Goal: Transaction & Acquisition: Download file/media

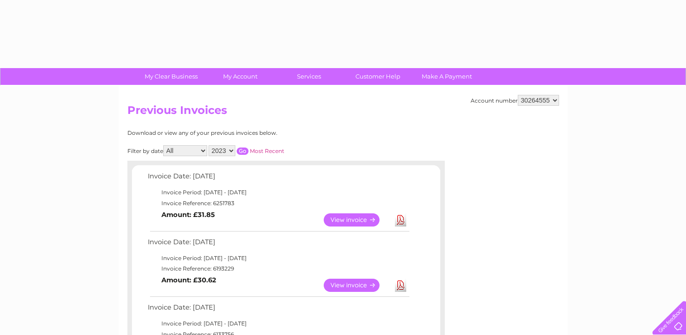
select select "2023"
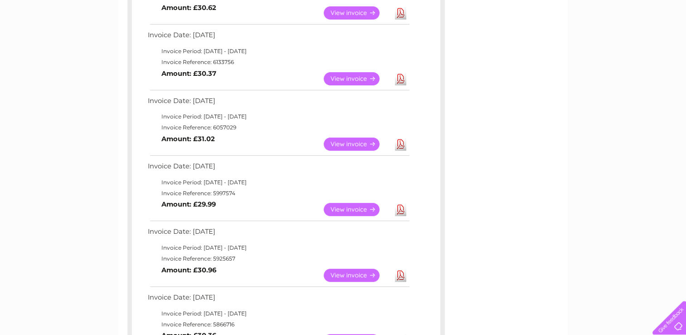
click at [351, 271] on link "View" at bounding box center [357, 274] width 67 height 13
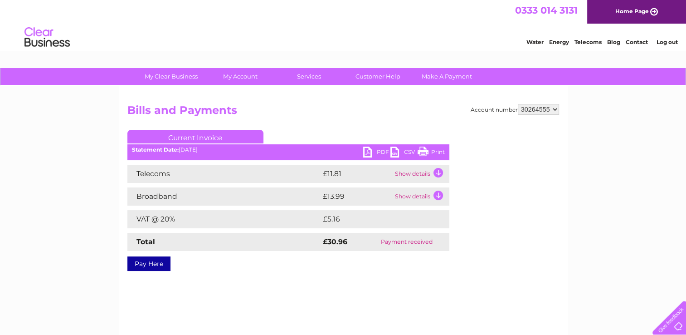
click at [370, 151] on link "PDF" at bounding box center [376, 152] width 27 height 13
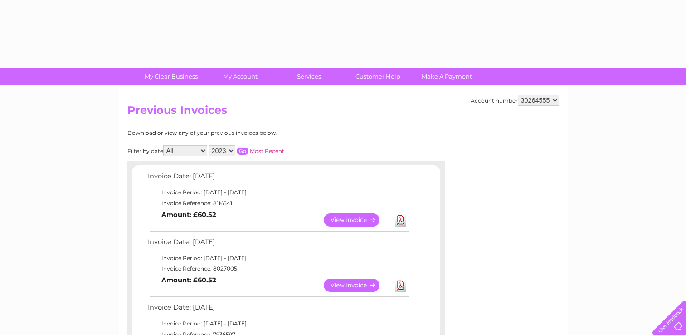
select select "2023"
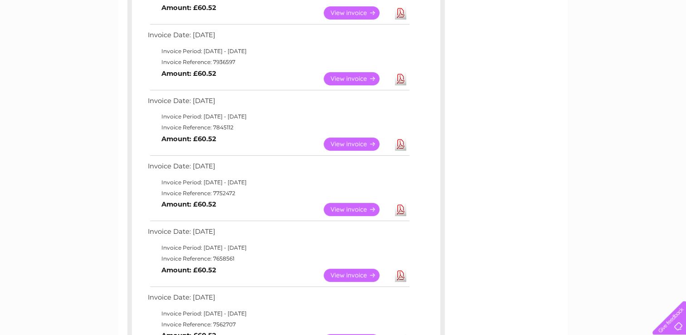
click at [120, 157] on div "Account number 30264555 30264686 Previous Invoices Download or view any of your…" at bounding box center [343, 172] width 449 height 716
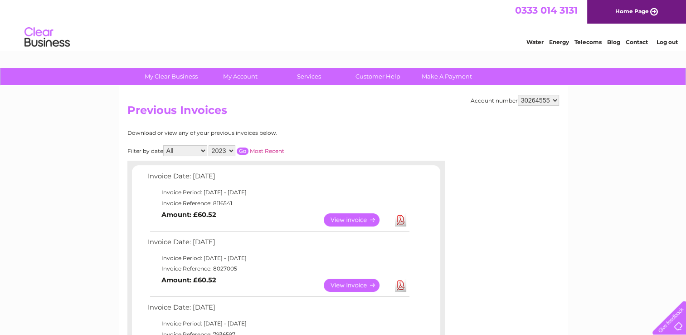
click at [241, 152] on input "button" at bounding box center [243, 150] width 12 height 7
click at [243, 151] on input "button" at bounding box center [243, 150] width 12 height 7
click at [306, 148] on div "Filter by date All January February March April May June July August September …" at bounding box center [246, 150] width 238 height 11
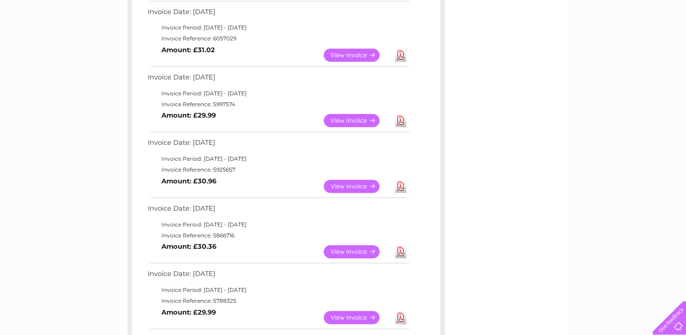
scroll to position [363, 0]
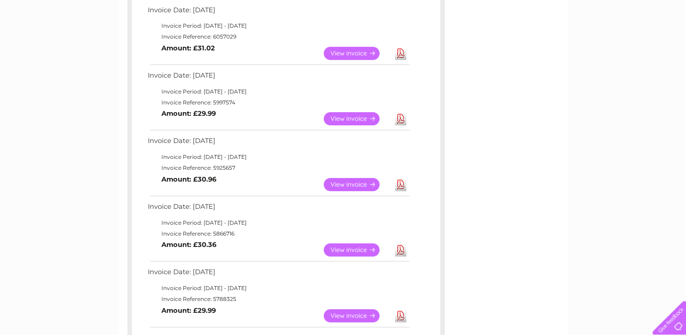
click at [403, 251] on link "Download" at bounding box center [400, 249] width 11 height 13
